Goal: Information Seeking & Learning: Learn about a topic

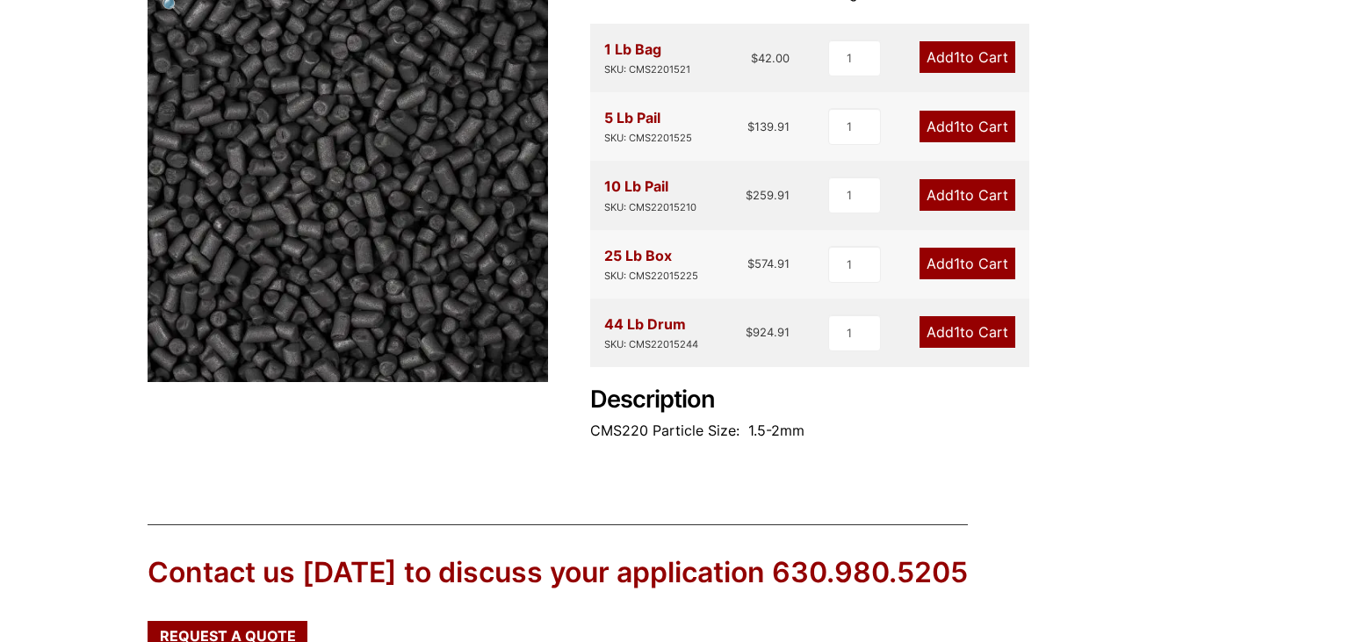
scroll to position [278, 0]
drag, startPoint x: 795, startPoint y: 335, endPoint x: 725, endPoint y: 335, distance: 69.4
click at [725, 335] on div "44 Lb Drum SKU: CMS22015244 $ 924.91 1 Add 1 to Cart" at bounding box center [809, 333] width 439 height 69
click at [725, 335] on div "44 Lb Drum SKU: CMS22015244 $ 924.91" at bounding box center [696, 333] width 185 height 40
drag, startPoint x: 725, startPoint y: 335, endPoint x: 794, endPoint y: 332, distance: 68.6
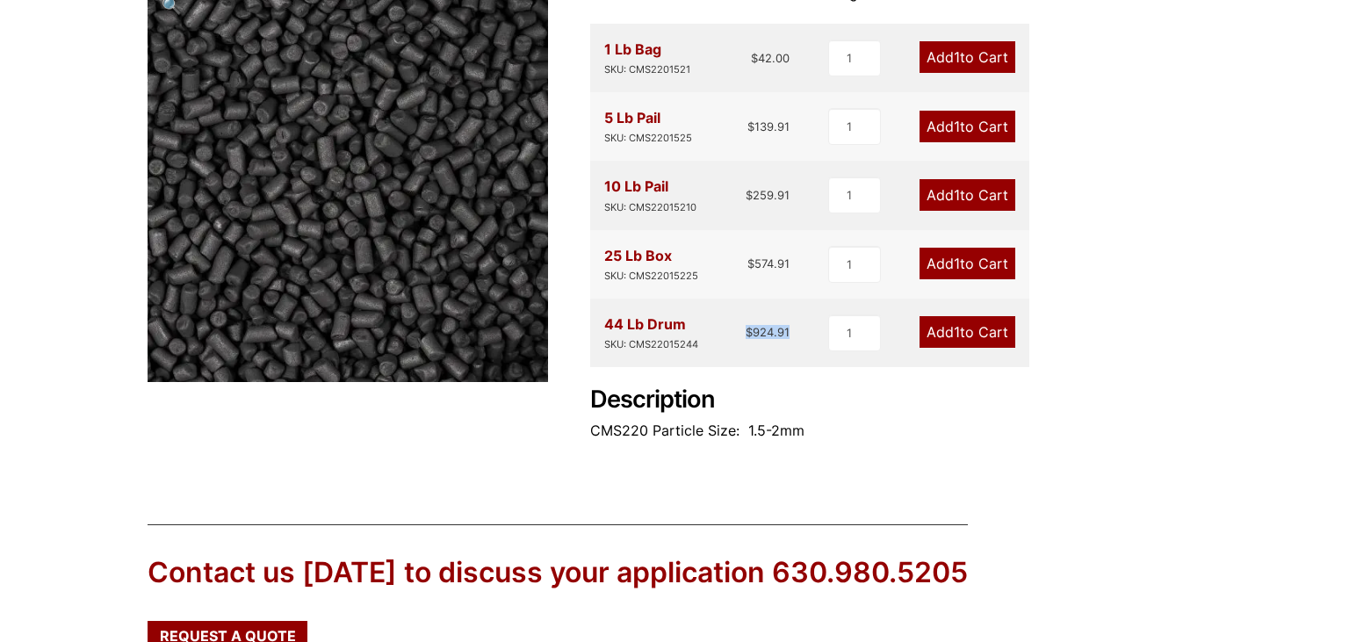
click at [794, 332] on div "44 Lb Drum SKU: CMS22015244 $ 924.91 1 Add 1 to Cart" at bounding box center [809, 333] width 439 height 69
drag, startPoint x: 794, startPoint y: 332, endPoint x: 716, endPoint y: 330, distance: 78.2
click at [716, 330] on div "44 Lb Drum SKU: CMS22015244 $ 924.91 1 Add 1 to Cart" at bounding box center [809, 333] width 439 height 69
click at [718, 328] on div "44 Lb Drum SKU: CMS22015244 $ 924.91" at bounding box center [696, 333] width 185 height 40
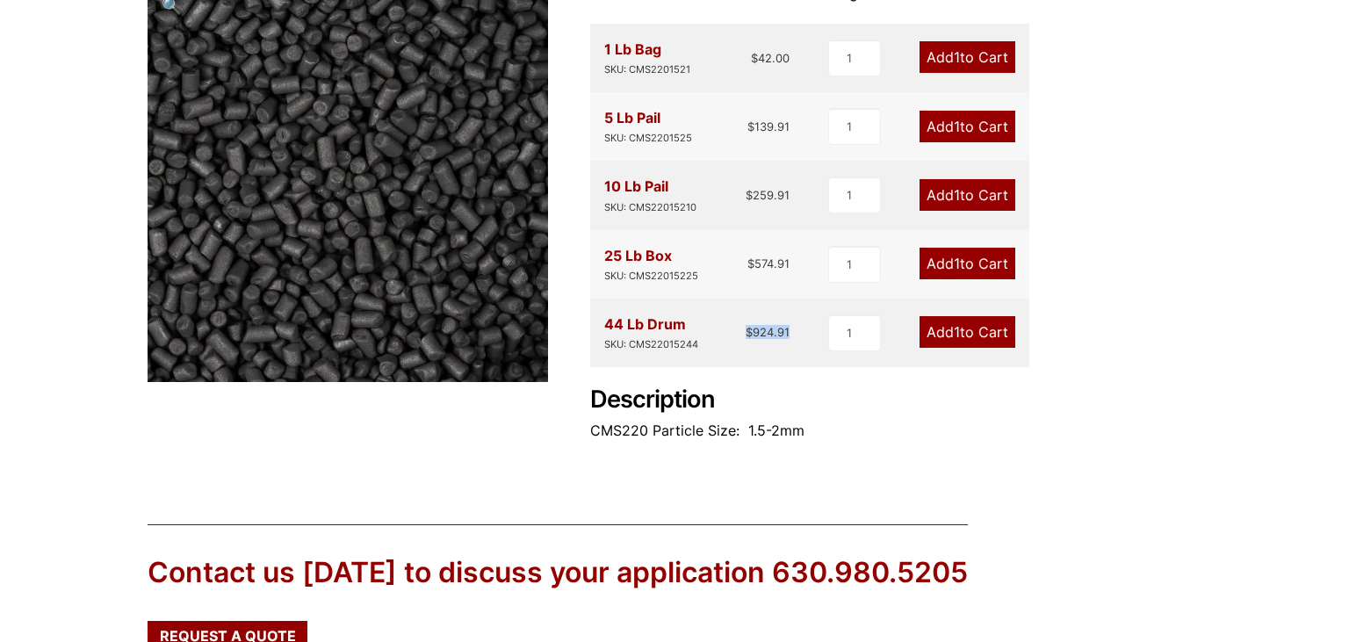
drag, startPoint x: 727, startPoint y: 328, endPoint x: 783, endPoint y: 339, distance: 56.3
click at [783, 342] on div "44 Lb Drum SKU: CMS22015244 $ 924.91" at bounding box center [696, 333] width 185 height 40
click at [792, 334] on div "44 Lb Drum SKU: CMS22015244 $ 924.91 1 Add 1 to Cart" at bounding box center [809, 333] width 439 height 69
drag, startPoint x: 792, startPoint y: 330, endPoint x: 690, endPoint y: 332, distance: 101.9
click at [690, 332] on div "44 Lb Drum SKU: CMS22015244 $ 924.91 1 Add 1 to Cart" at bounding box center [809, 333] width 439 height 69
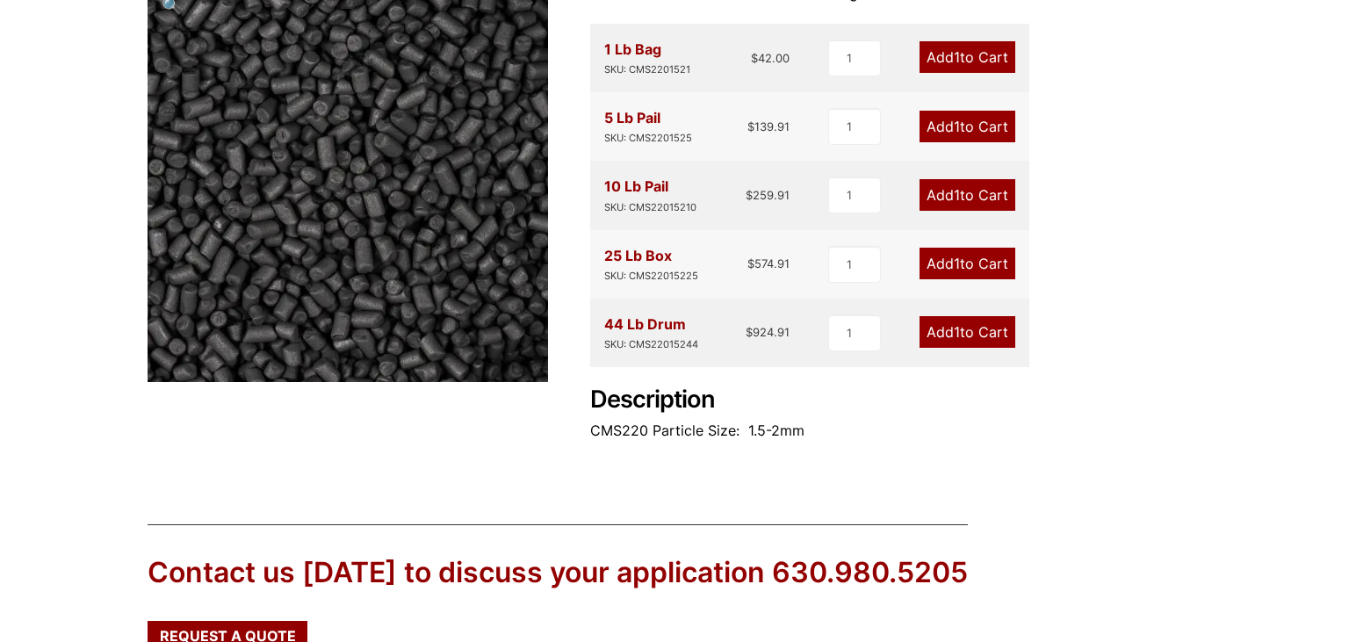
click at [933, 422] on p "CMS220 Particle Size: 1.5-2mm" at bounding box center [895, 431] width 611 height 24
drag, startPoint x: 877, startPoint y: 442, endPoint x: 925, endPoint y: 436, distance: 47.8
click at [925, 436] on p "CMS220 Particle Size: 1.5-2mm" at bounding box center [895, 431] width 611 height 24
click at [926, 434] on p "CMS220 Particle Size: 1.5-2mm" at bounding box center [895, 431] width 611 height 24
click at [927, 430] on p "CMS220 Particle Size: 1.5-2mm" at bounding box center [895, 431] width 611 height 24
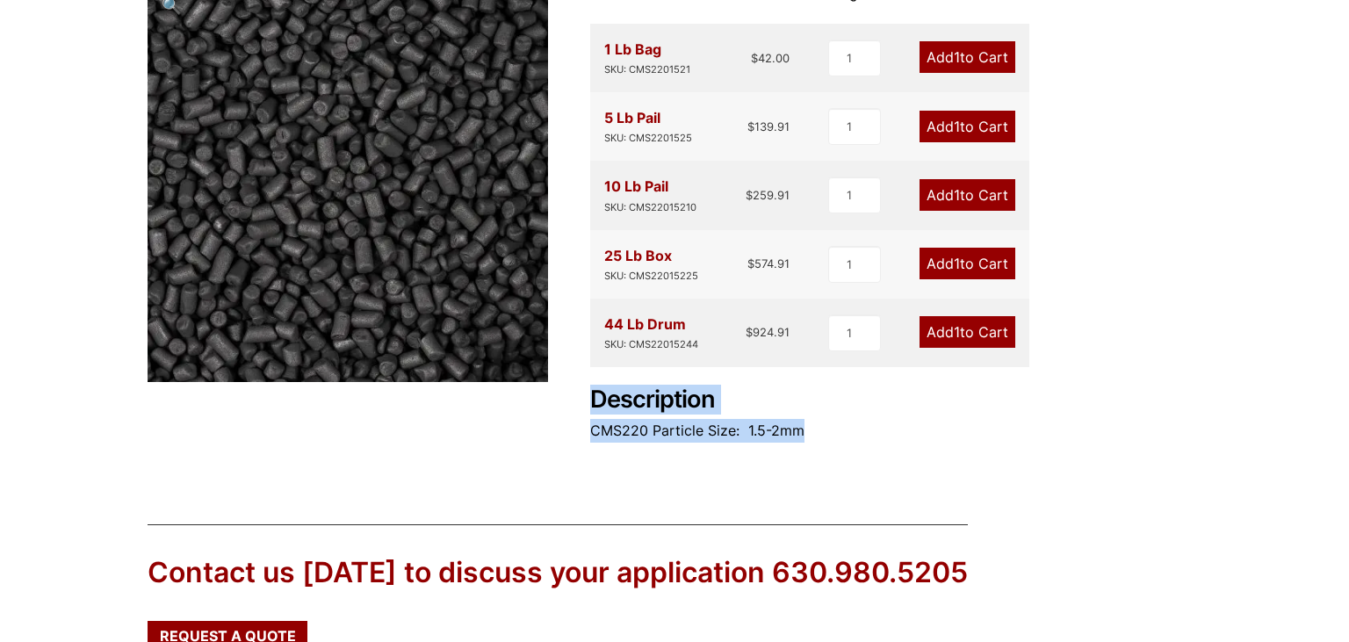
drag, startPoint x: 927, startPoint y: 430, endPoint x: 591, endPoint y: 394, distance: 337.4
click at [591, 394] on div "Description CMS220 Particle Size: 1.5-2mm" at bounding box center [895, 414] width 611 height 57
drag, startPoint x: 591, startPoint y: 394, endPoint x: 843, endPoint y: 432, distance: 254.9
click at [843, 432] on div "Description CMS220 Particle Size: 1.5-2mm" at bounding box center [895, 414] width 611 height 57
click at [843, 431] on p "CMS220 Particle Size: 1.5-2mm" at bounding box center [895, 431] width 611 height 24
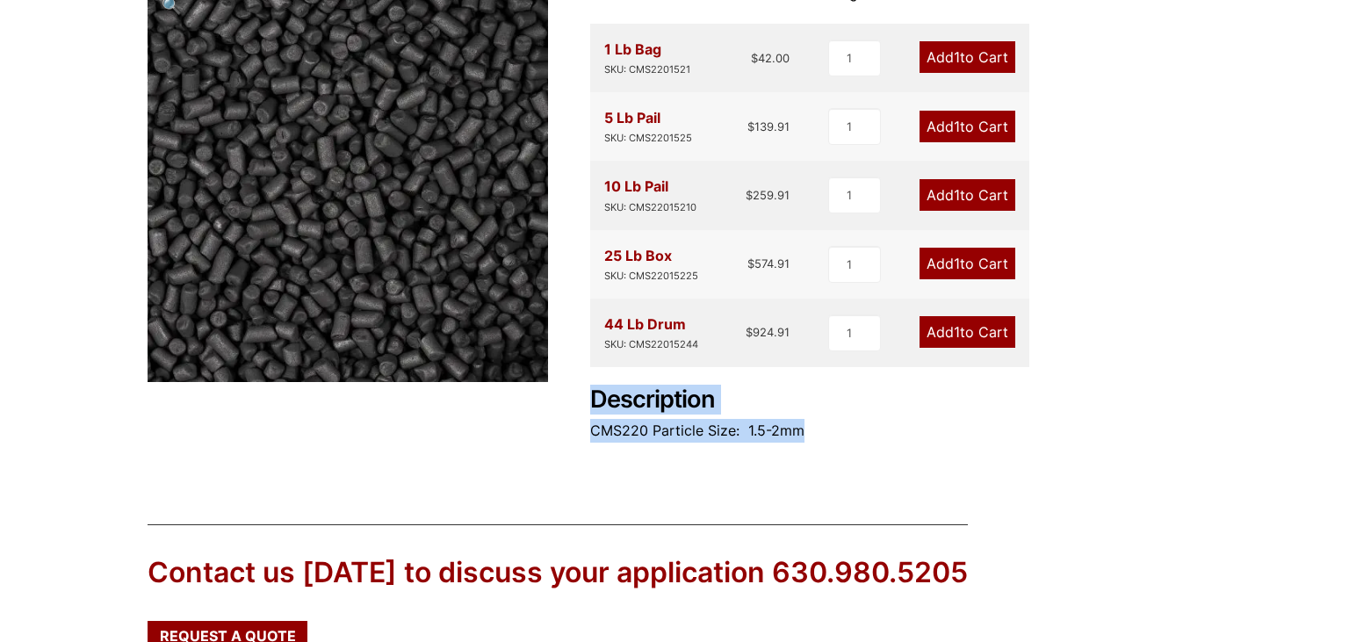
drag, startPoint x: 843, startPoint y: 431, endPoint x: 613, endPoint y: 413, distance: 230.8
click at [613, 413] on div "Description CMS220 Particle Size: 1.5-2mm" at bounding box center [895, 414] width 611 height 57
click at [610, 407] on h2 "Description" at bounding box center [895, 400] width 611 height 29
drag, startPoint x: 610, startPoint y: 407, endPoint x: 798, endPoint y: 437, distance: 191.3
click at [798, 437] on div "Description CMS220 Particle Size: 1.5-2mm" at bounding box center [895, 414] width 611 height 57
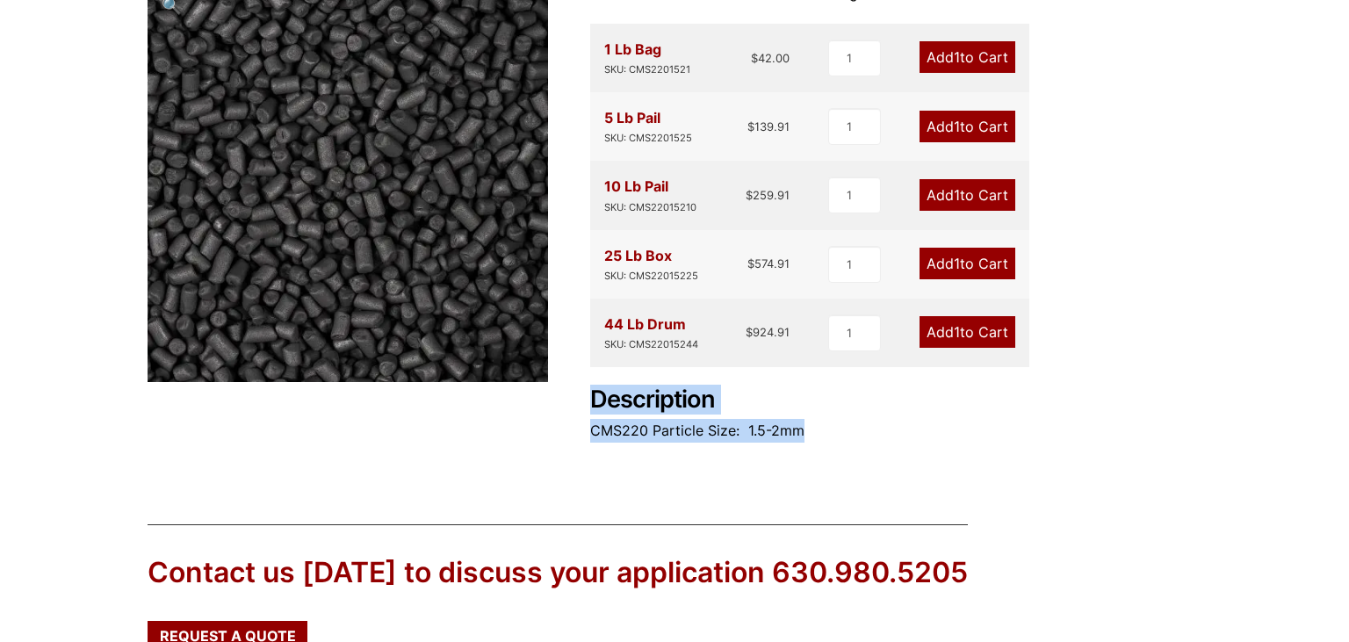
drag, startPoint x: 879, startPoint y: 434, endPoint x: 837, endPoint y: 444, distance: 43.5
click at [876, 433] on p "CMS220 Particle Size: 1.5-2mm" at bounding box center [895, 431] width 611 height 24
drag, startPoint x: 833, startPoint y: 444, endPoint x: 849, endPoint y: 437, distance: 18.1
click at [849, 437] on div "Carbon Molecular Sieve CMS220 Nitrogen Generation 1 Lb Bag SKU: CMS2201521 $ 42…" at bounding box center [895, 222] width 611 height 480
click at [851, 437] on p "CMS220 Particle Size: 1.5-2mm" at bounding box center [895, 431] width 611 height 24
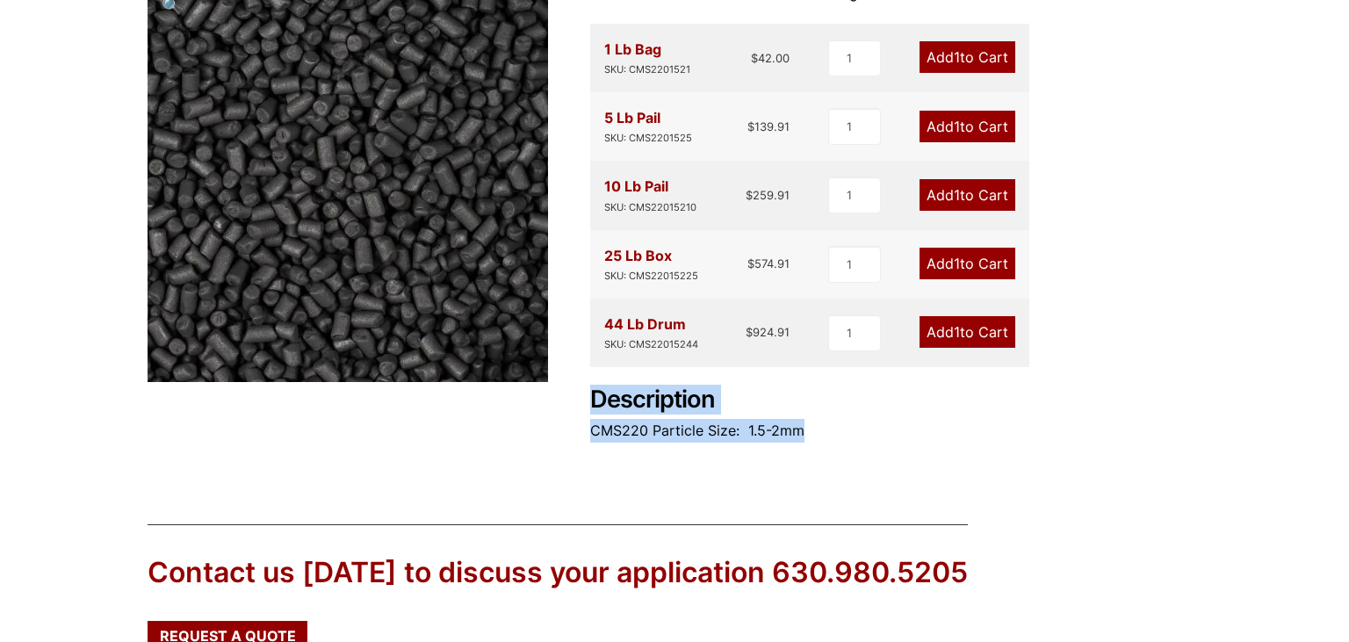
drag, startPoint x: 846, startPoint y: 432, endPoint x: 591, endPoint y: 402, distance: 256.4
click at [592, 403] on div "Description CMS220 Particle Size: 1.5-2mm" at bounding box center [895, 414] width 611 height 57
drag, startPoint x: 591, startPoint y: 402, endPoint x: 826, endPoint y: 427, distance: 235.8
click at [826, 427] on div "Description CMS220 Particle Size: 1.5-2mm" at bounding box center [895, 414] width 611 height 57
click at [826, 427] on p "CMS220 Particle Size: 1.5-2mm" at bounding box center [895, 431] width 611 height 24
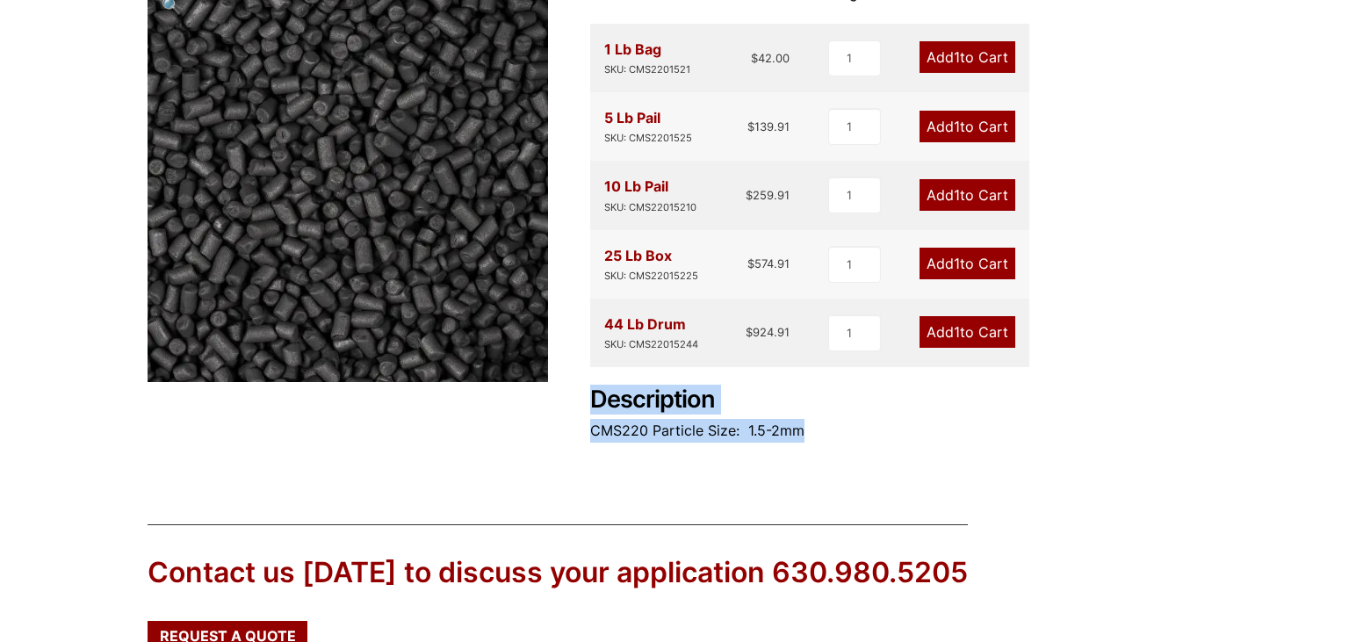
drag, startPoint x: 826, startPoint y: 427, endPoint x: 617, endPoint y: 406, distance: 210.1
click at [617, 406] on div "Description CMS220 Particle Size: 1.5-2mm" at bounding box center [895, 414] width 611 height 57
click at [617, 406] on h2 "Description" at bounding box center [895, 400] width 611 height 29
drag, startPoint x: 617, startPoint y: 406, endPoint x: 852, endPoint y: 442, distance: 238.1
click at [852, 442] on div "Description CMS220 Particle Size: 1.5-2mm" at bounding box center [895, 414] width 611 height 57
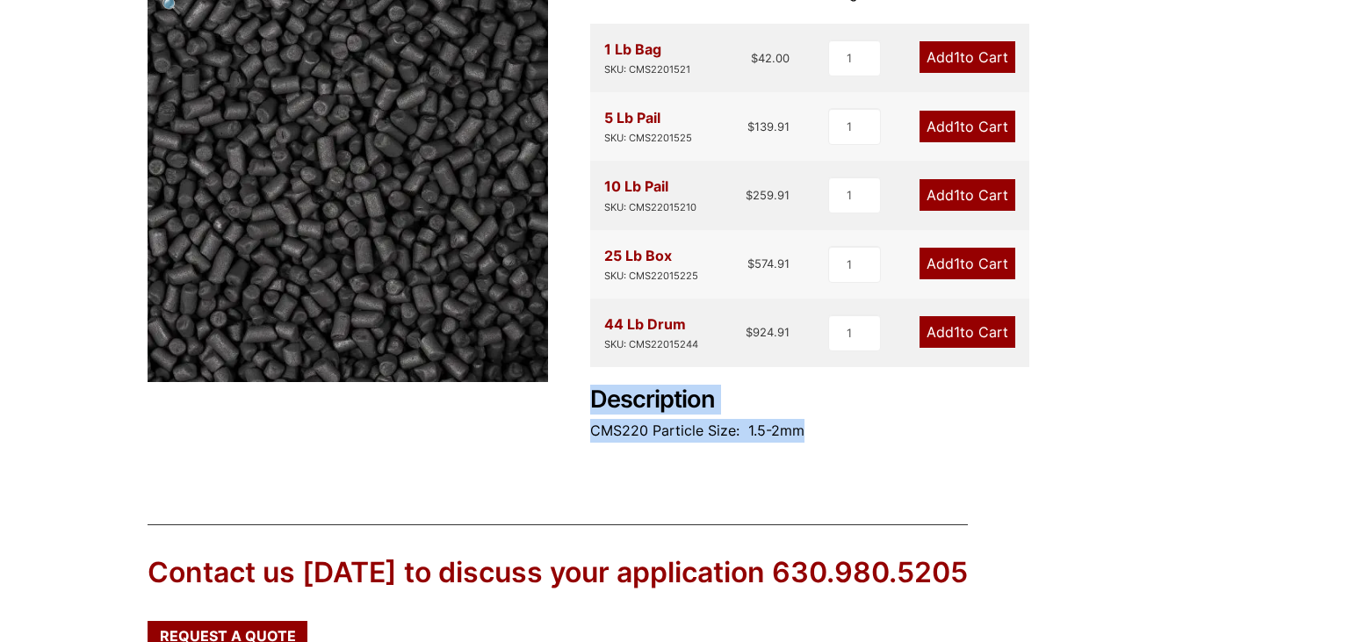
click at [852, 441] on p "CMS220 Particle Size: 1.5-2mm" at bounding box center [895, 431] width 611 height 24
drag, startPoint x: 852, startPoint y: 437, endPoint x: 605, endPoint y: 400, distance: 249.7
click at [601, 400] on div "Description CMS220 Particle Size: 1.5-2mm" at bounding box center [895, 414] width 611 height 57
drag, startPoint x: 605, startPoint y: 400, endPoint x: 848, endPoint y: 434, distance: 245.7
click at [852, 437] on div "Description CMS220 Particle Size: 1.5-2mm" at bounding box center [895, 414] width 611 height 57
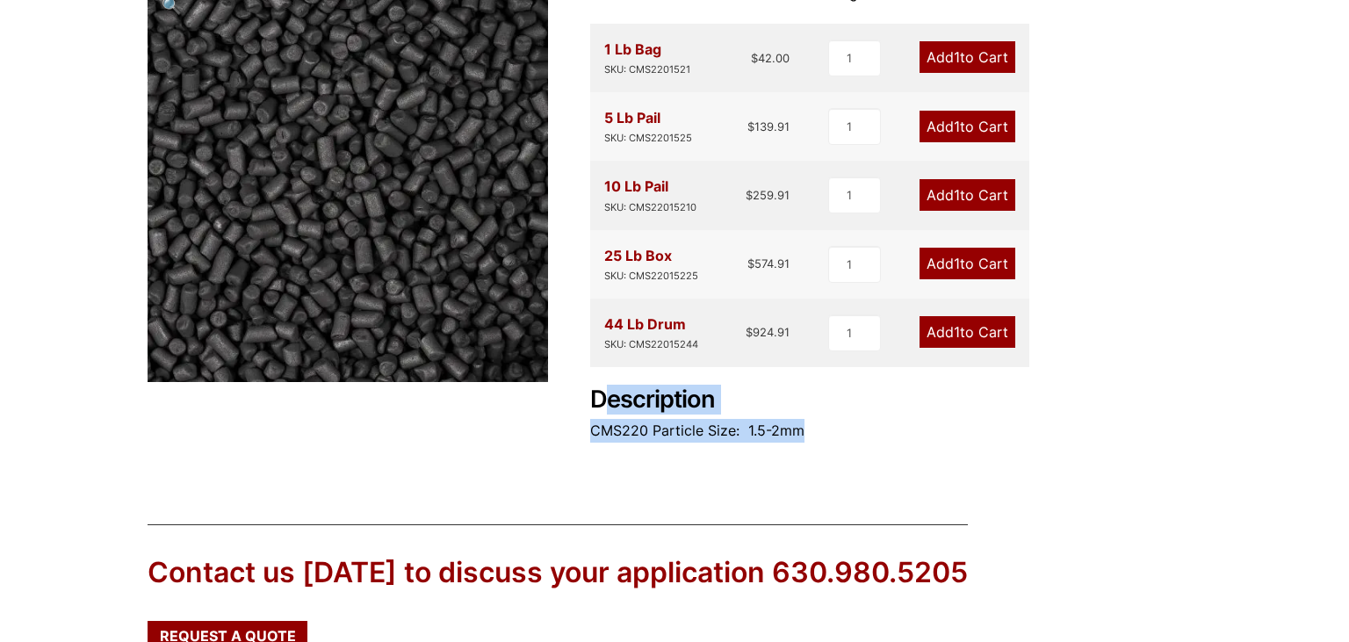
click at [848, 434] on p "CMS220 Particle Size: 1.5-2mm" at bounding box center [895, 431] width 611 height 24
drag, startPoint x: 848, startPoint y: 434, endPoint x: 595, endPoint y: 403, distance: 255.7
click at [595, 403] on div "Description CMS220 Particle Size: 1.5-2mm" at bounding box center [895, 414] width 611 height 57
click at [595, 402] on h2 "Description" at bounding box center [895, 400] width 611 height 29
drag, startPoint x: 595, startPoint y: 402, endPoint x: 823, endPoint y: 433, distance: 230.4
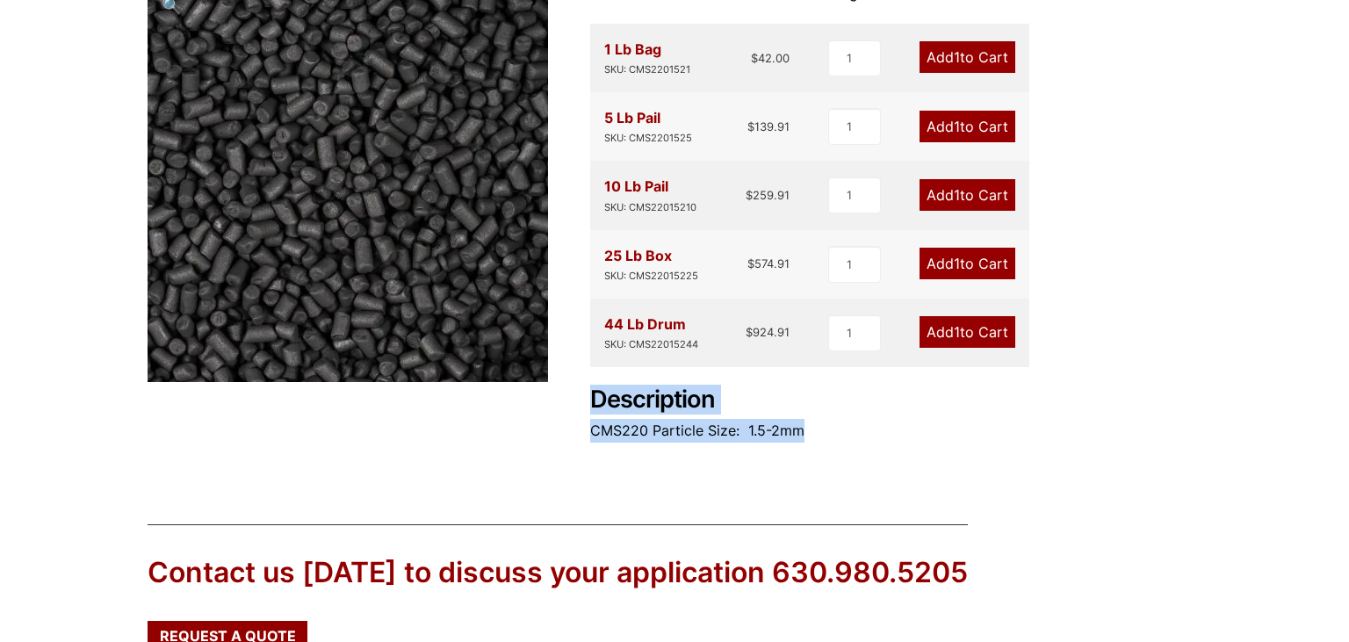
click at [823, 434] on div "Description CMS220 Particle Size: 1.5-2mm" at bounding box center [895, 414] width 611 height 57
click at [823, 433] on p "CMS220 Particle Size: 1.5-2mm" at bounding box center [895, 431] width 611 height 24
drag, startPoint x: 823, startPoint y: 433, endPoint x: 624, endPoint y: 392, distance: 202.7
click at [607, 395] on div "Description CMS220 Particle Size: 1.5-2mm" at bounding box center [895, 414] width 611 height 57
click at [740, 395] on h2 "Description" at bounding box center [895, 400] width 611 height 29
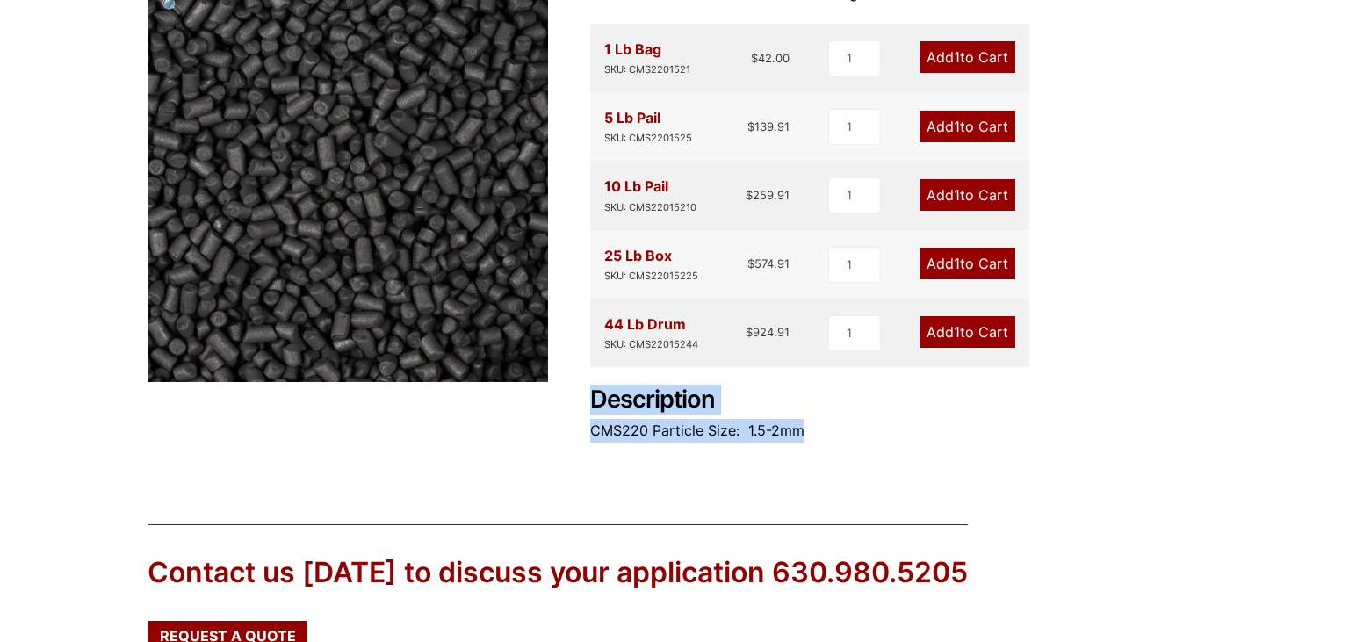
drag, startPoint x: 824, startPoint y: 429, endPoint x: 595, endPoint y: 389, distance: 232.6
click at [595, 389] on div "Description CMS220 Particle Size: 1.5-2mm" at bounding box center [895, 414] width 611 height 57
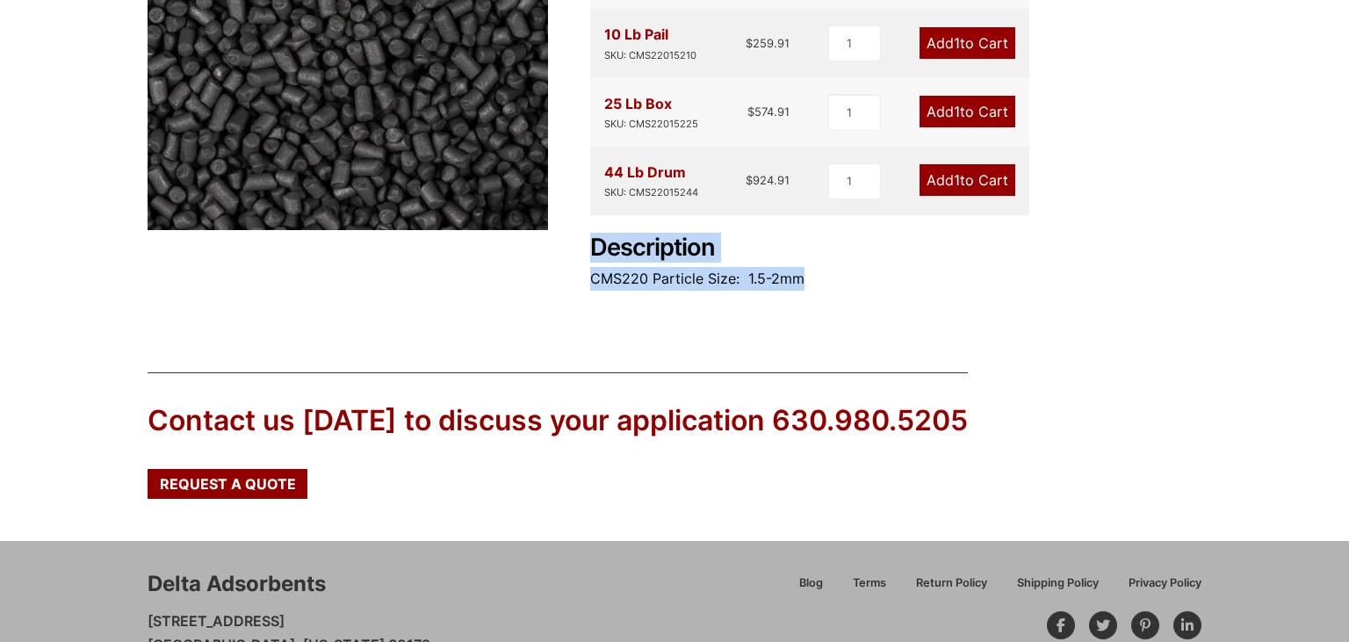
scroll to position [429, 0]
